Goal: Complete application form

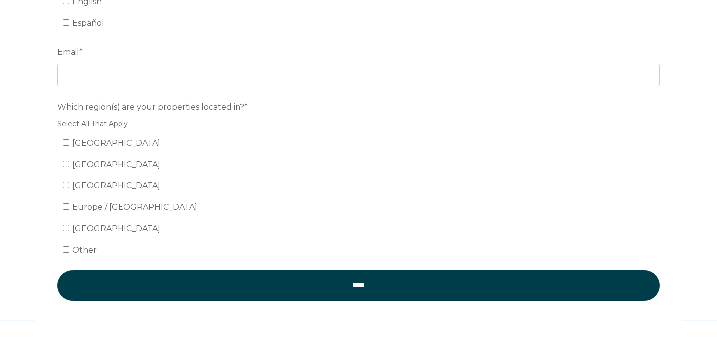
scroll to position [165, 0]
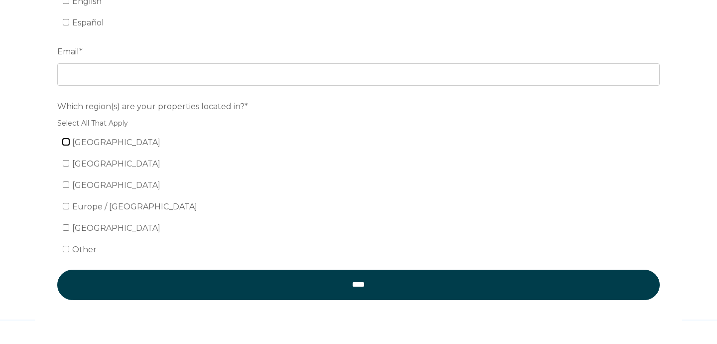
click at [67, 143] on input "[GEOGRAPHIC_DATA]" at bounding box center [66, 141] width 6 height 6
checkbox input "true"
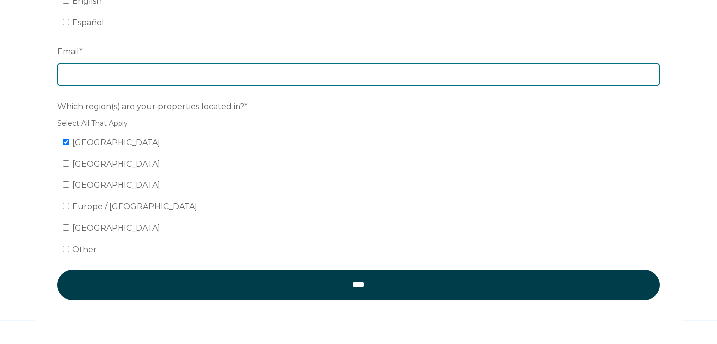
click at [134, 78] on input "Email *" at bounding box center [358, 74] width 602 height 22
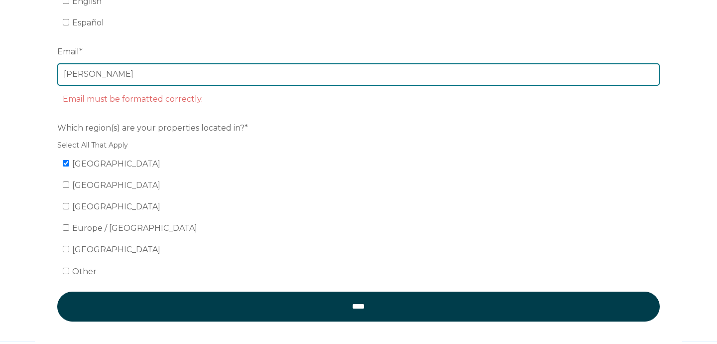
type input "katie@staylocalnashville.com"
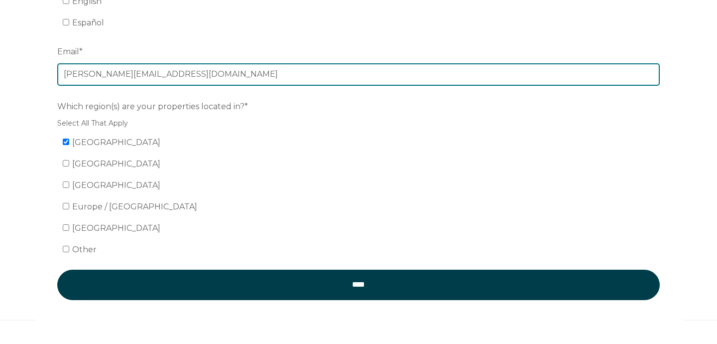
scroll to position [128, 0]
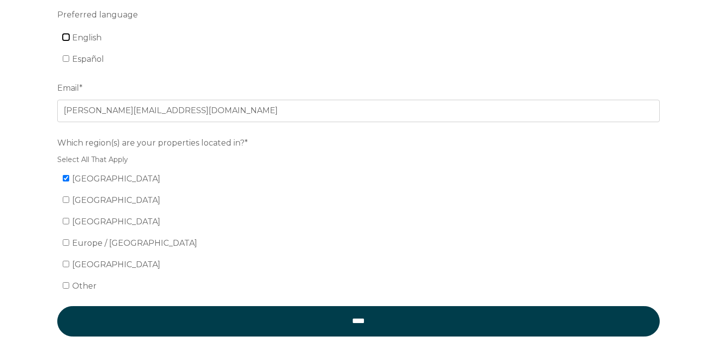
click at [66, 38] on input "English" at bounding box center [66, 37] width 6 height 6
checkbox input "true"
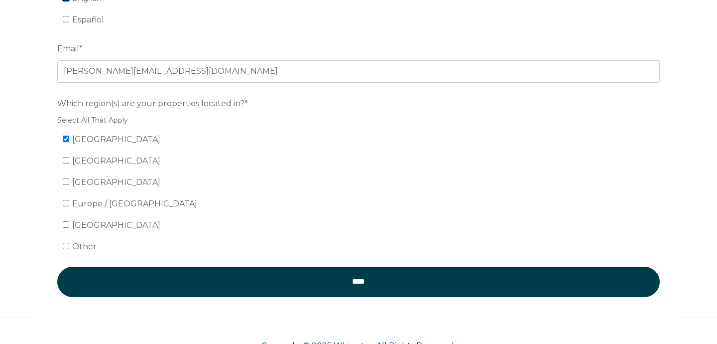
scroll to position [199, 0]
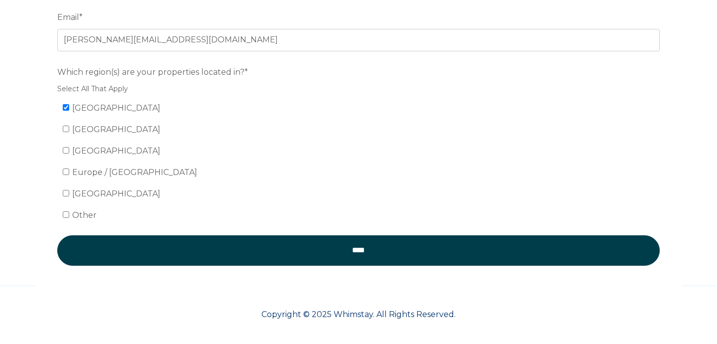
click at [247, 234] on form "Preferred language English Español Email * katie@staylocalnashville.com Which r…" at bounding box center [358, 106] width 647 height 386
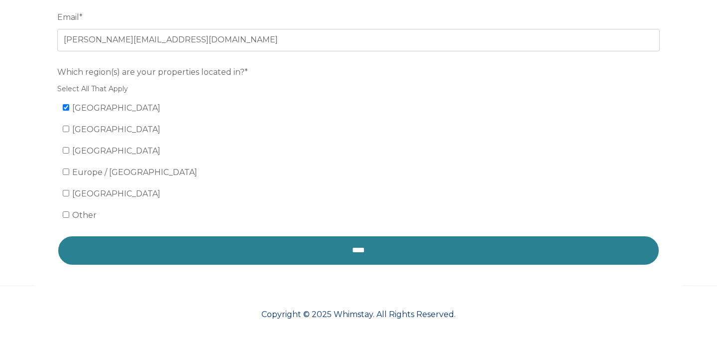
click at [244, 246] on input "****" at bounding box center [358, 250] width 602 height 30
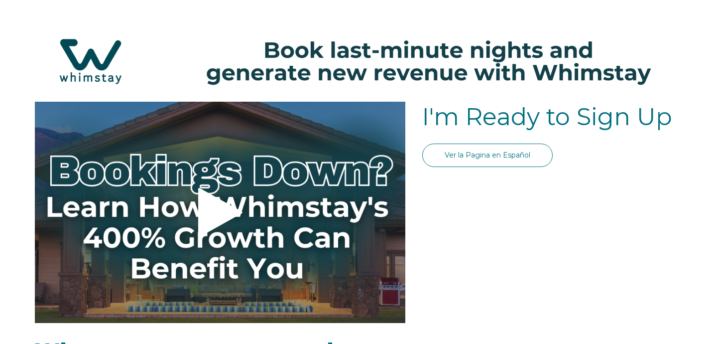
select select "US"
select select "Standard"
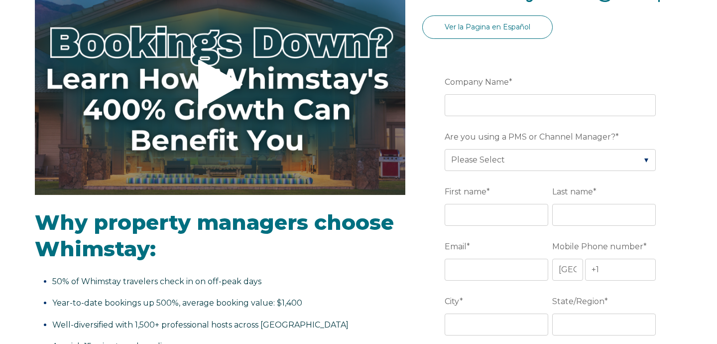
scroll to position [129, 0]
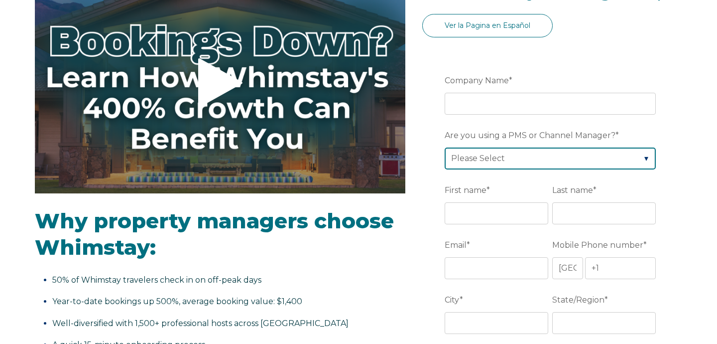
click at [513, 155] on select "Please Select Barefoot BookingPal Boost Brightside CiiRUS Escapia Guesty Hostaw…" at bounding box center [550, 158] width 211 height 22
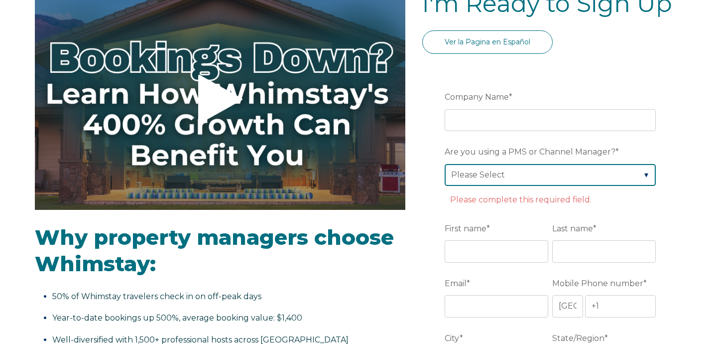
scroll to position [0, 0]
